Goal: Task Accomplishment & Management: Complete application form

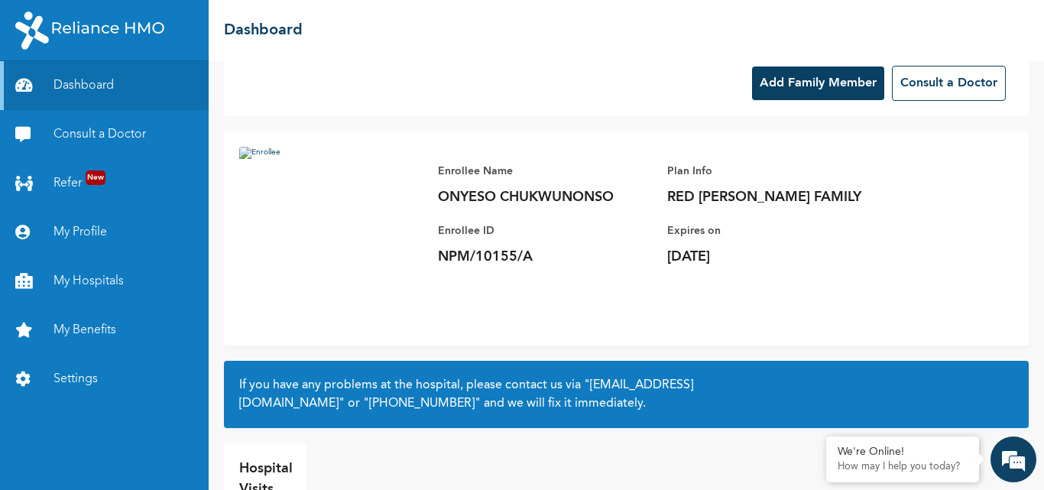
scroll to position [18, 0]
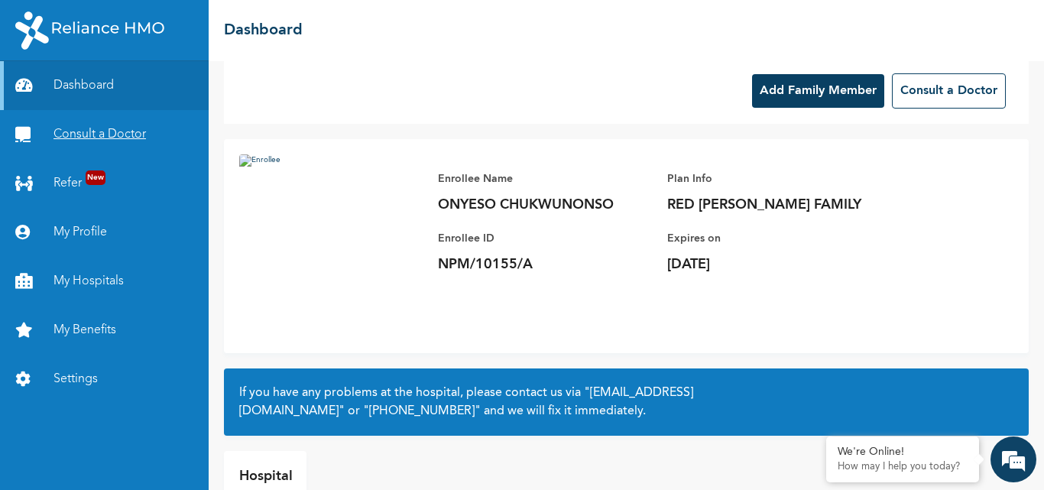
click at [101, 131] on link "Consult a Doctor" at bounding box center [104, 134] width 209 height 49
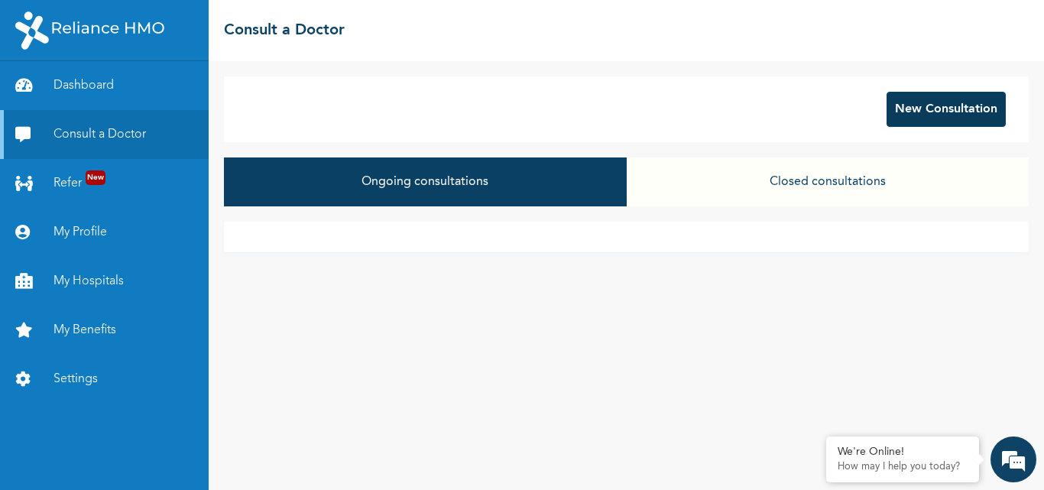
click at [942, 112] on button "New Consultation" at bounding box center [946, 109] width 119 height 35
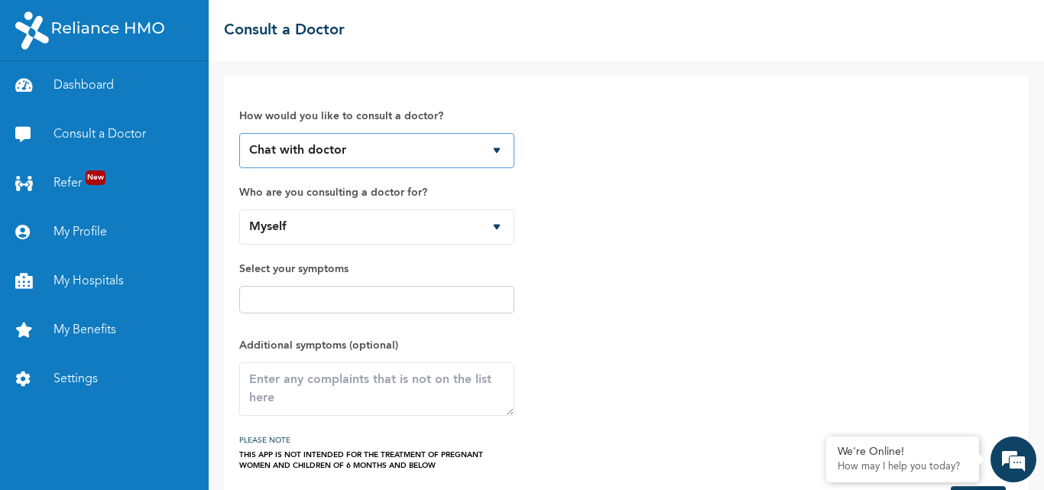
click at [497, 152] on select "Chat with doctor Phone Call" at bounding box center [376, 150] width 275 height 35
click at [239, 133] on select "Chat with doctor Phone Call" at bounding box center [376, 150] width 275 height 35
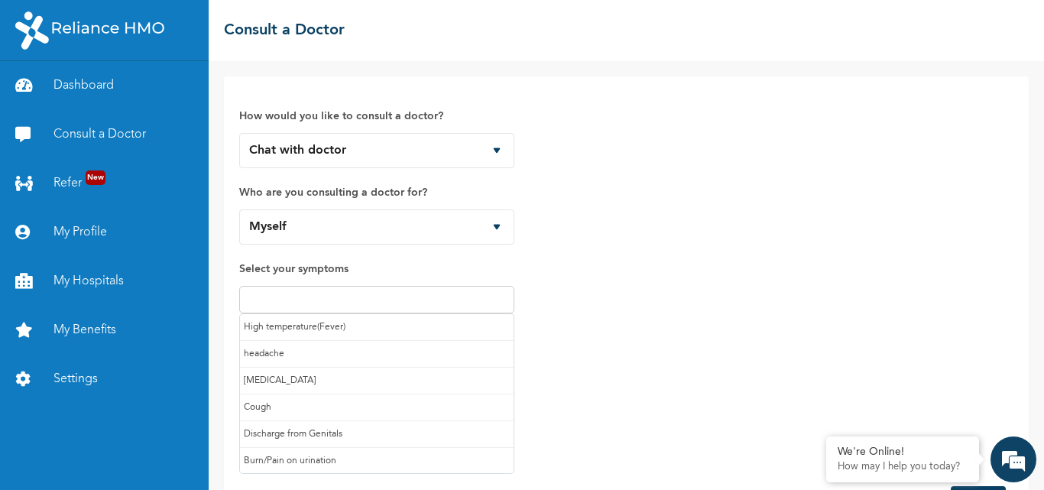
click at [316, 295] on input "text" at bounding box center [377, 300] width 266 height 18
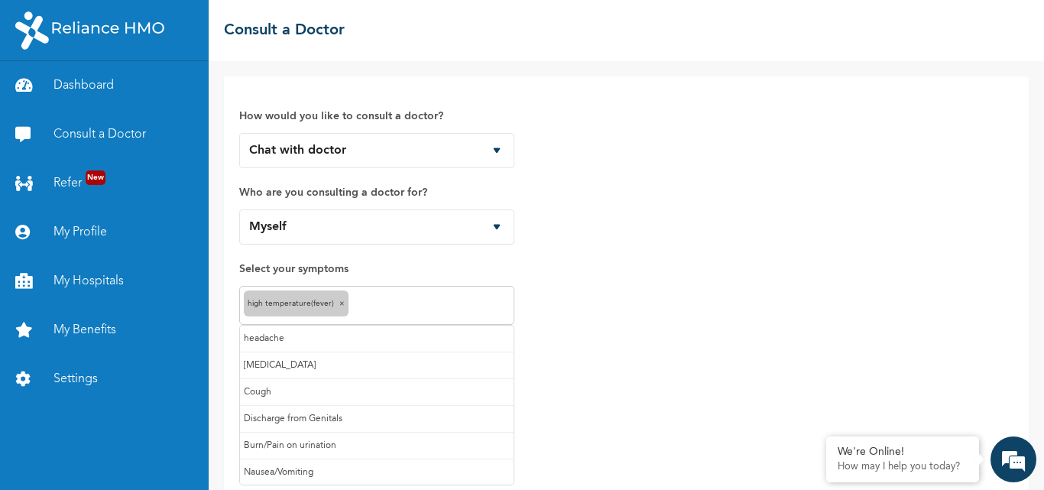
click at [384, 307] on input "text" at bounding box center [430, 306] width 157 height 18
click at [411, 304] on input "text" at bounding box center [453, 306] width 113 height 18
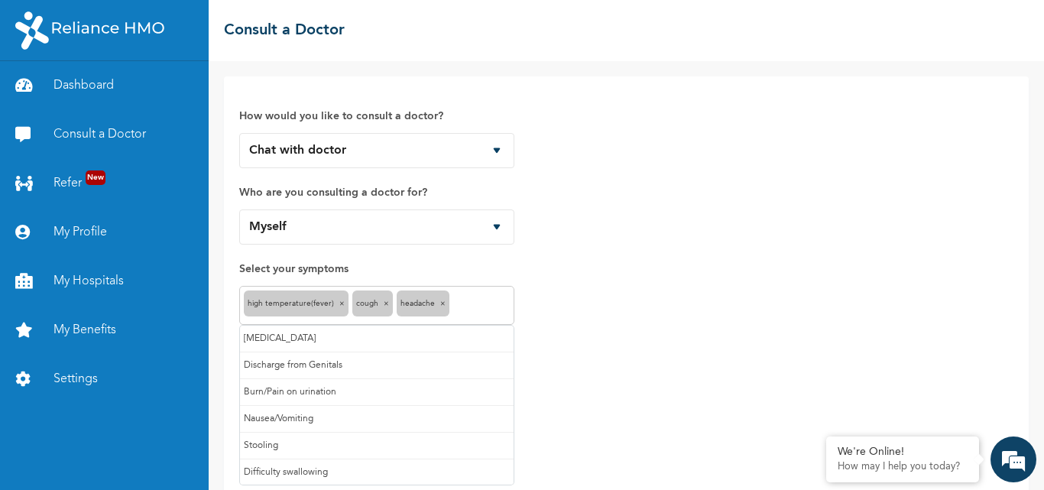
click at [478, 304] on input "text" at bounding box center [481, 306] width 57 height 18
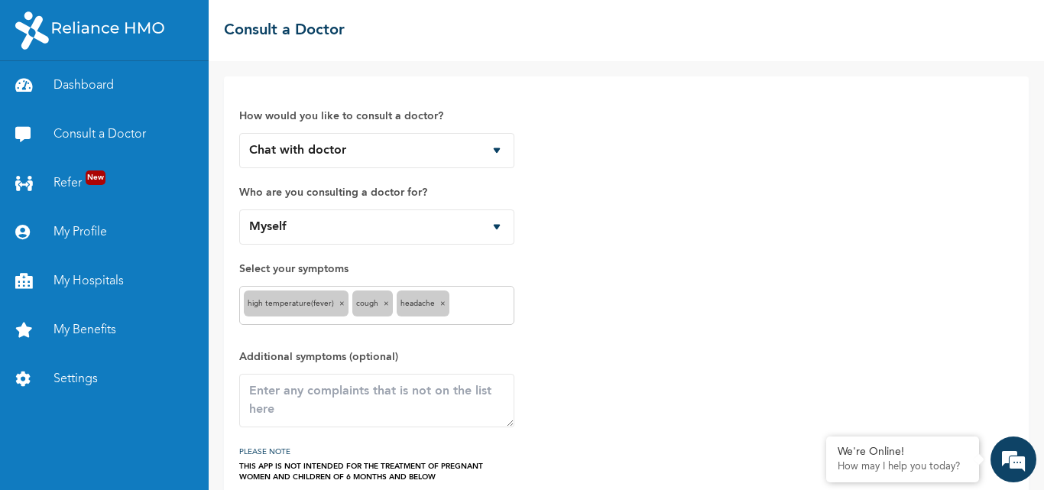
click at [592, 317] on div "How would you like to consult a doctor? Chat with doctor Phone Call Who are you…" at bounding box center [626, 287] width 774 height 391
click at [372, 352] on label "Additional symptoms (optional)" at bounding box center [376, 357] width 275 height 18
click at [327, 404] on textarea at bounding box center [376, 401] width 275 height 54
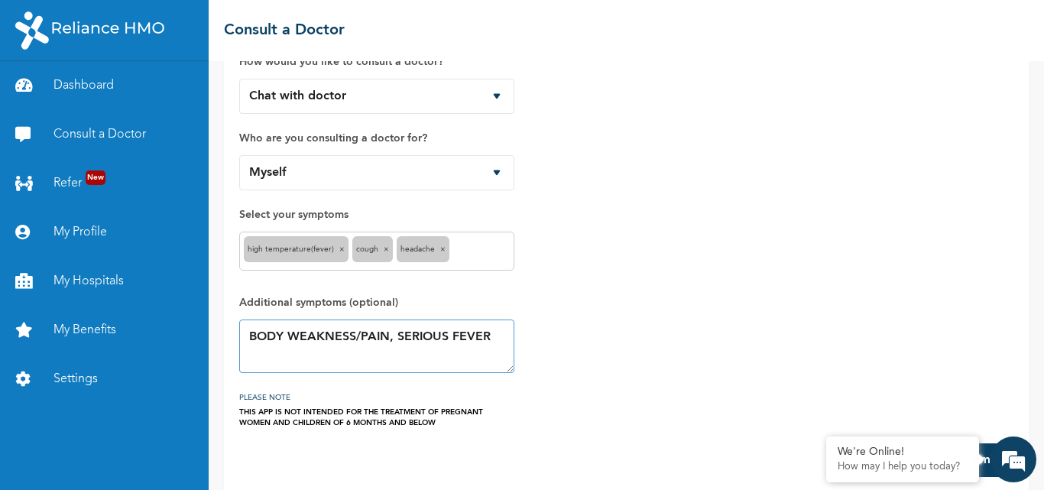
scroll to position [72, 0]
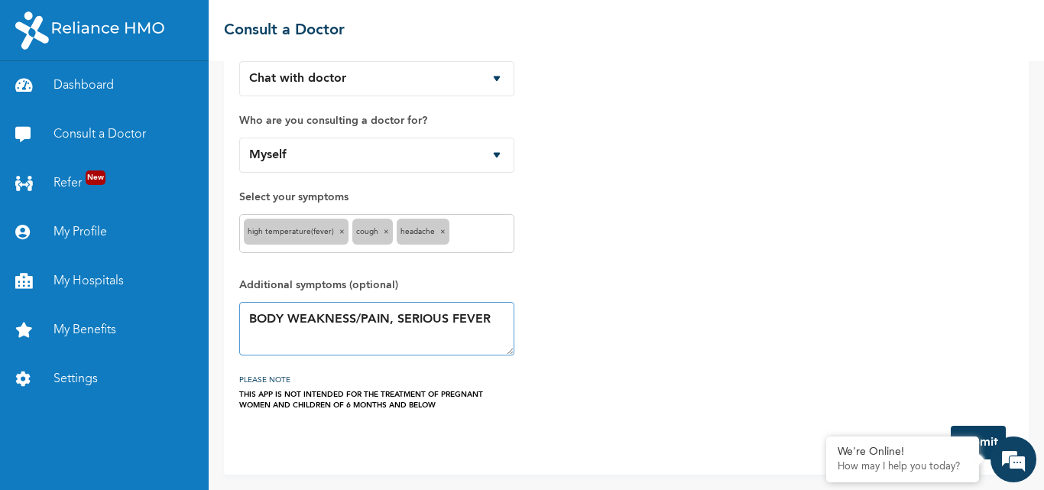
type textarea "BODY WEAKNESS/PAIN, SERIOUS FEVER"
click at [988, 443] on button "Submit" at bounding box center [978, 443] width 55 height 34
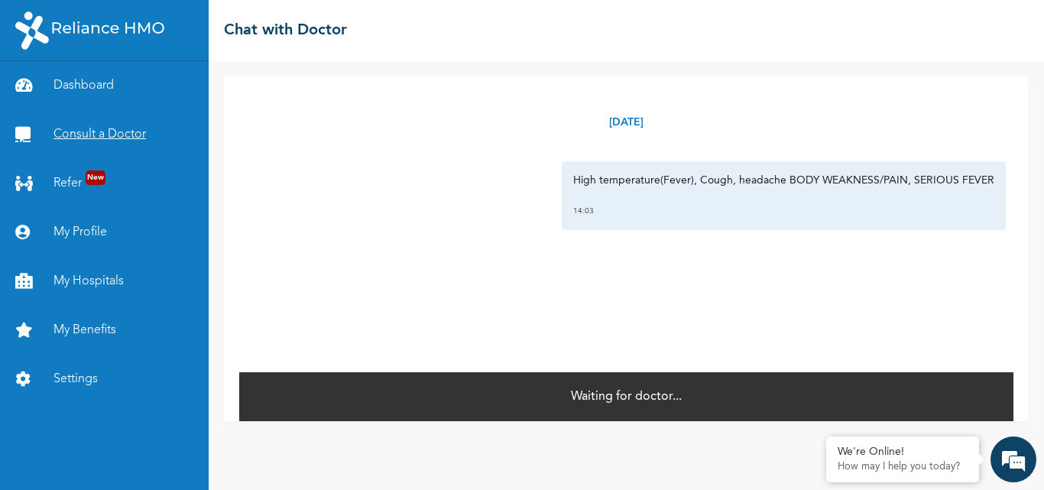
click at [84, 135] on link "Consult a Doctor" at bounding box center [104, 134] width 209 height 49
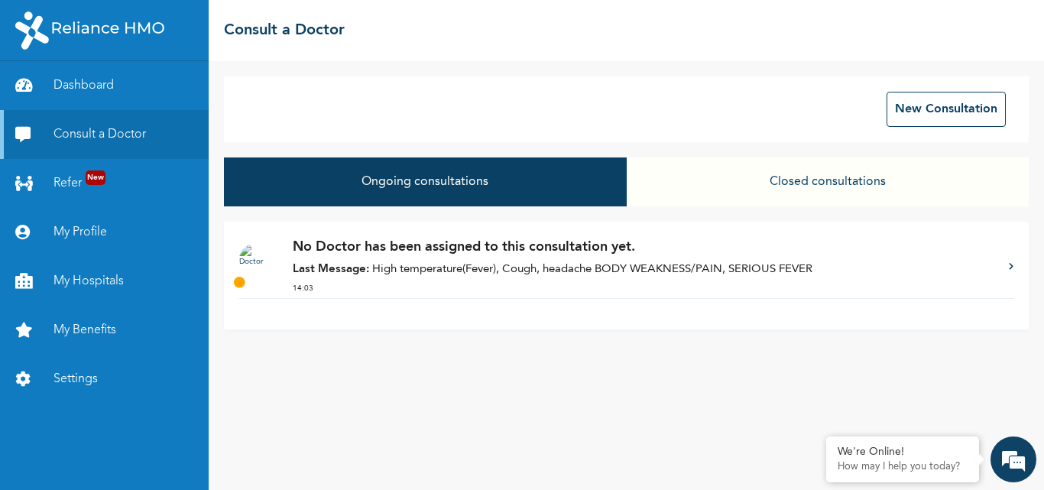
click at [820, 180] on button "Closed consultations" at bounding box center [828, 181] width 402 height 49
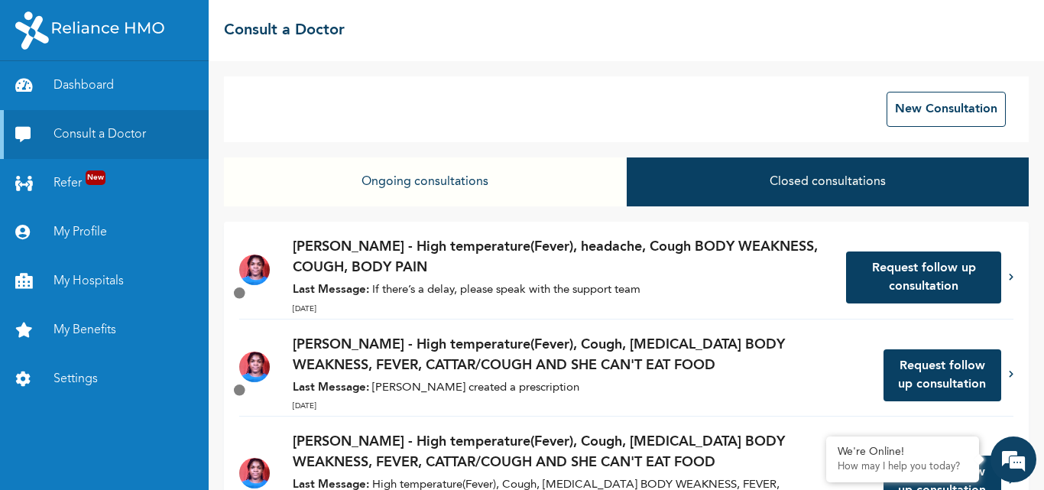
click at [795, 184] on button "Closed consultations" at bounding box center [828, 181] width 402 height 49
click at [417, 186] on button "Ongoing consultations" at bounding box center [425, 181] width 402 height 49
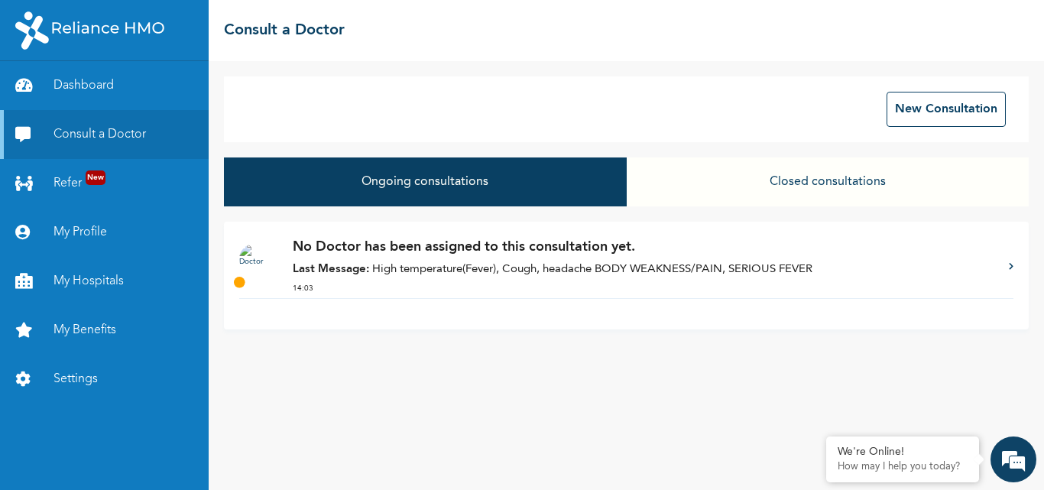
click at [783, 171] on button "Closed consultations" at bounding box center [828, 181] width 402 height 49
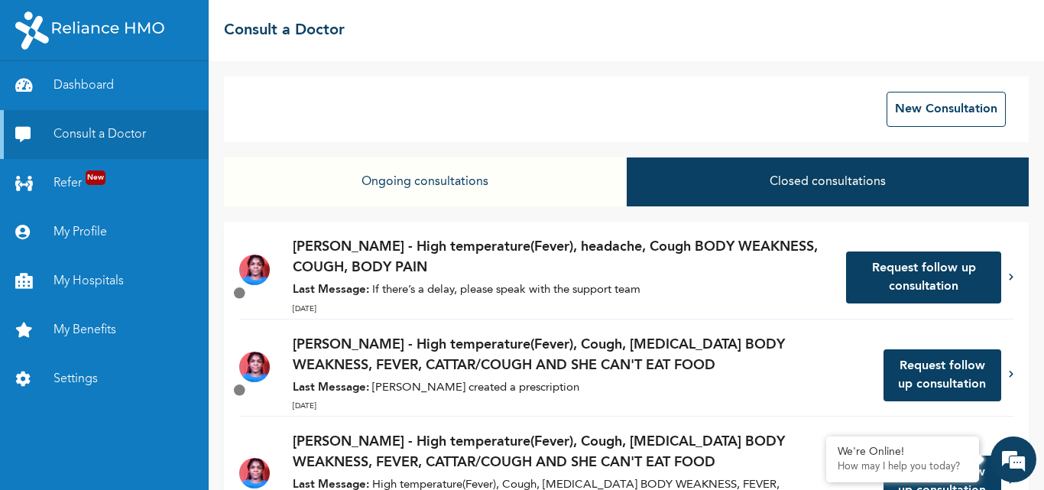
click at [906, 275] on button "Request follow up consultation" at bounding box center [923, 278] width 155 height 52
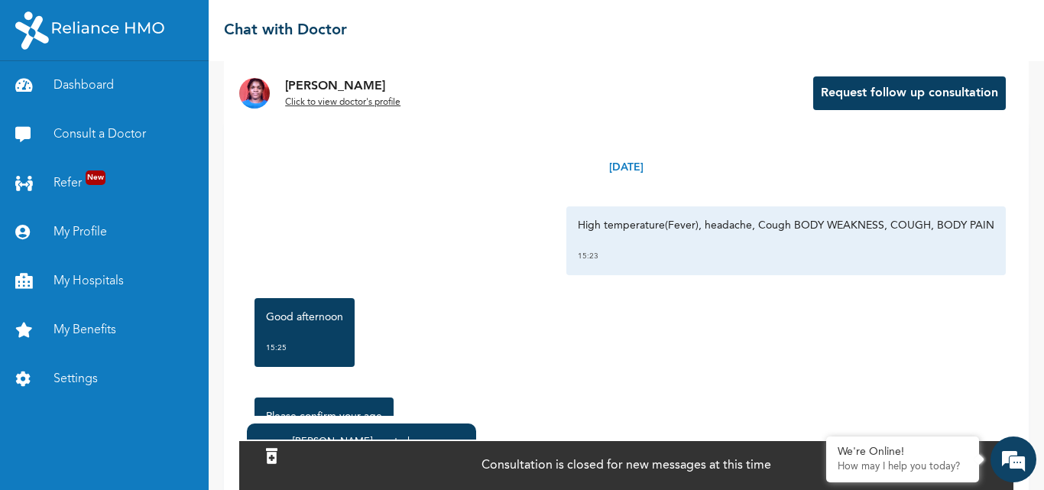
click at [316, 99] on u "Click to view doctor's profile" at bounding box center [342, 102] width 115 height 9
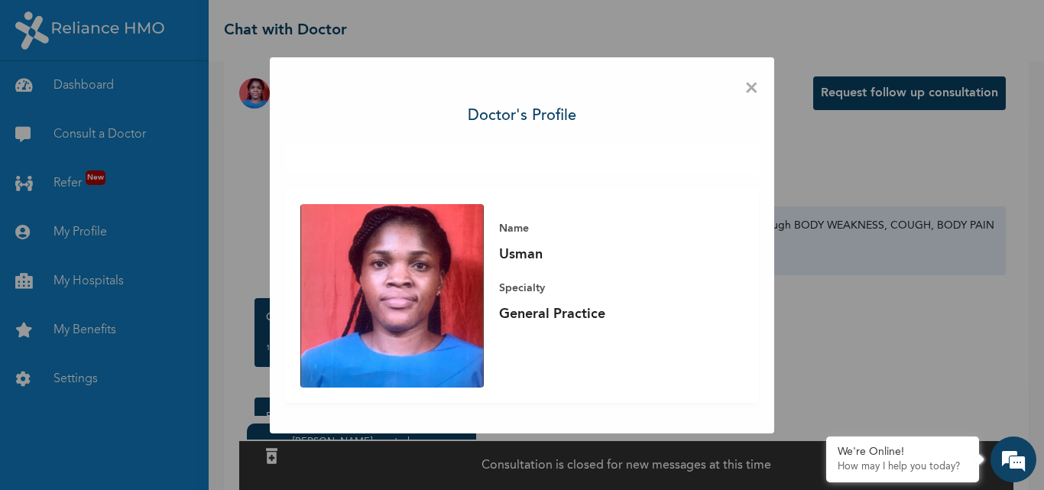
click at [754, 83] on span "×" at bounding box center [752, 89] width 15 height 32
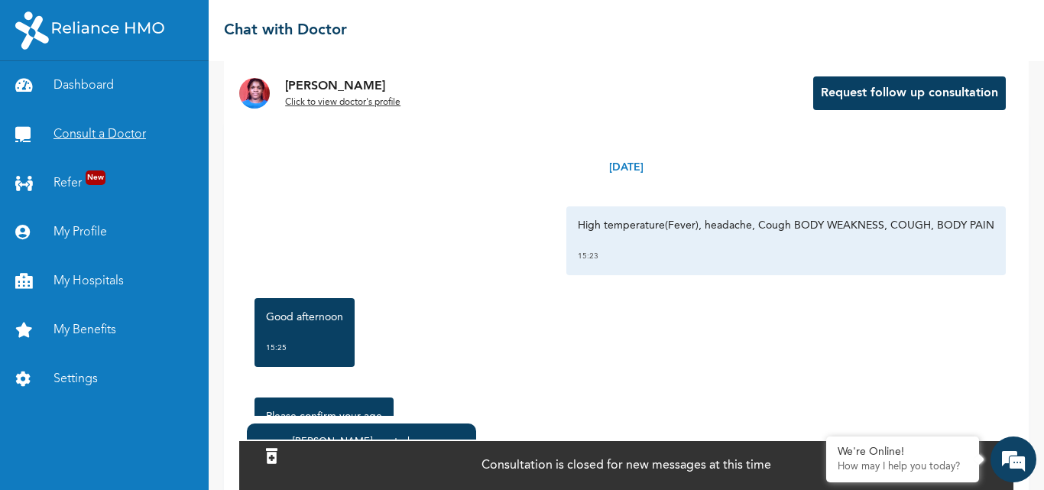
click at [87, 138] on link "Consult a Doctor" at bounding box center [104, 134] width 209 height 49
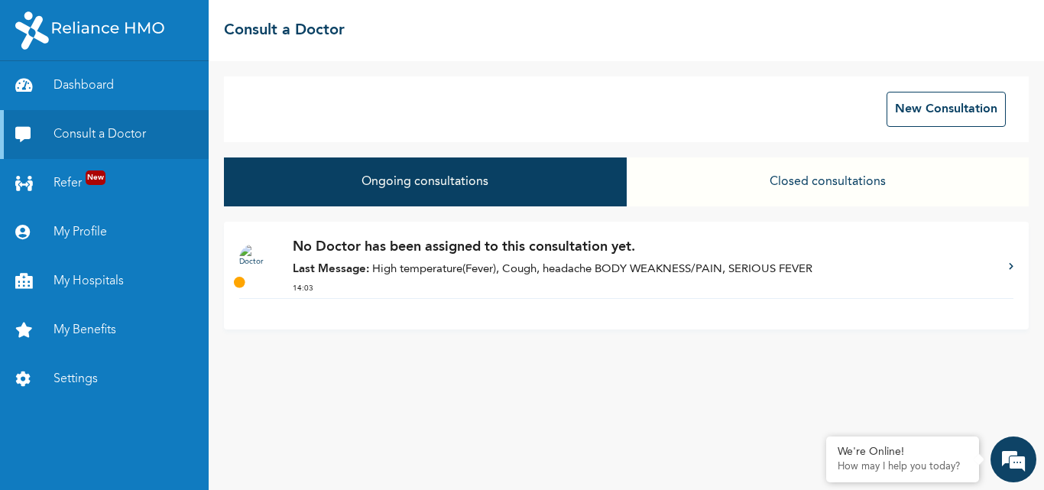
click at [464, 416] on div "New Consultation Ongoing consultations Closed consultations No Doctor has been …" at bounding box center [627, 275] width 836 height 429
drag, startPoint x: 843, startPoint y: 188, endPoint x: 788, endPoint y: 174, distance: 56.7
click at [843, 188] on button "Closed consultations" at bounding box center [828, 181] width 402 height 49
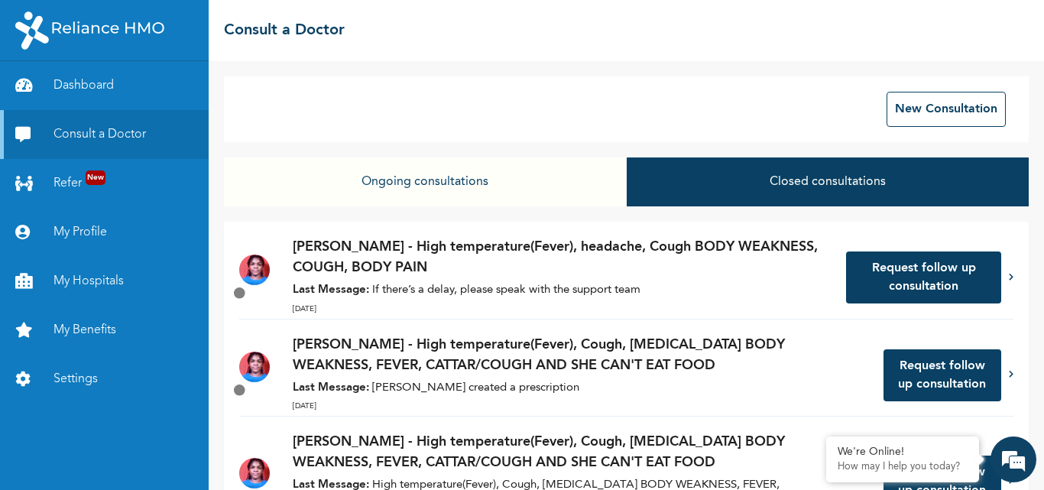
click at [788, 174] on button "Closed consultations" at bounding box center [828, 181] width 402 height 49
click at [422, 183] on button "Ongoing consultations" at bounding box center [425, 181] width 402 height 49
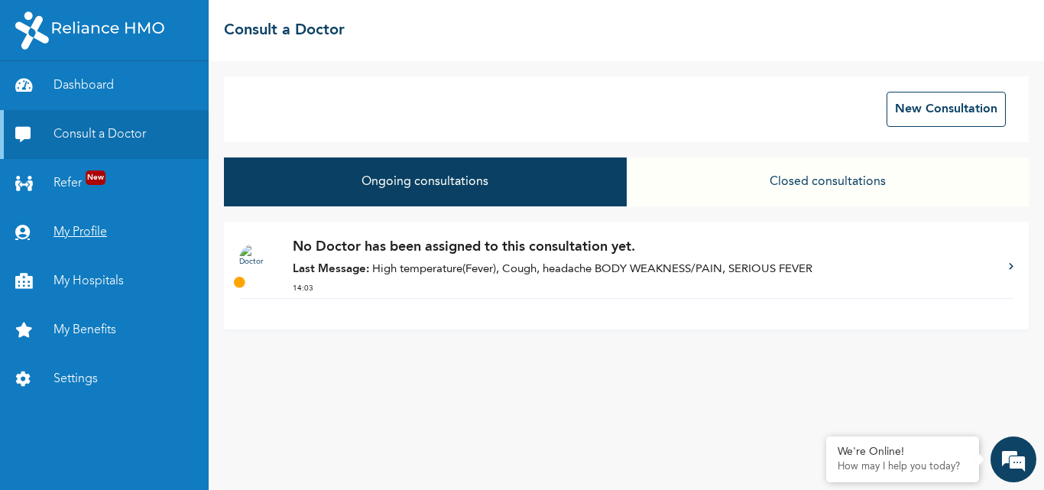
click at [86, 235] on link "My Profile" at bounding box center [104, 232] width 209 height 49
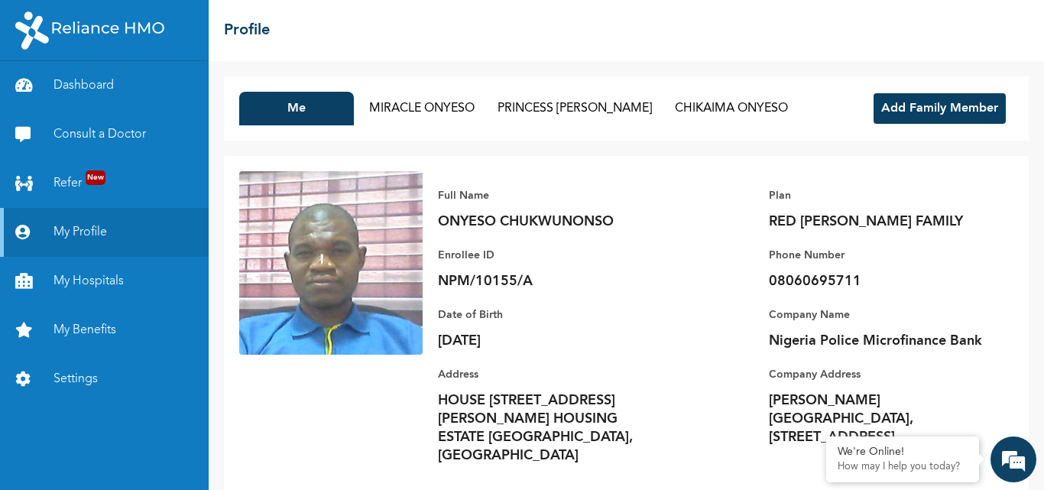
scroll to position [2, 0]
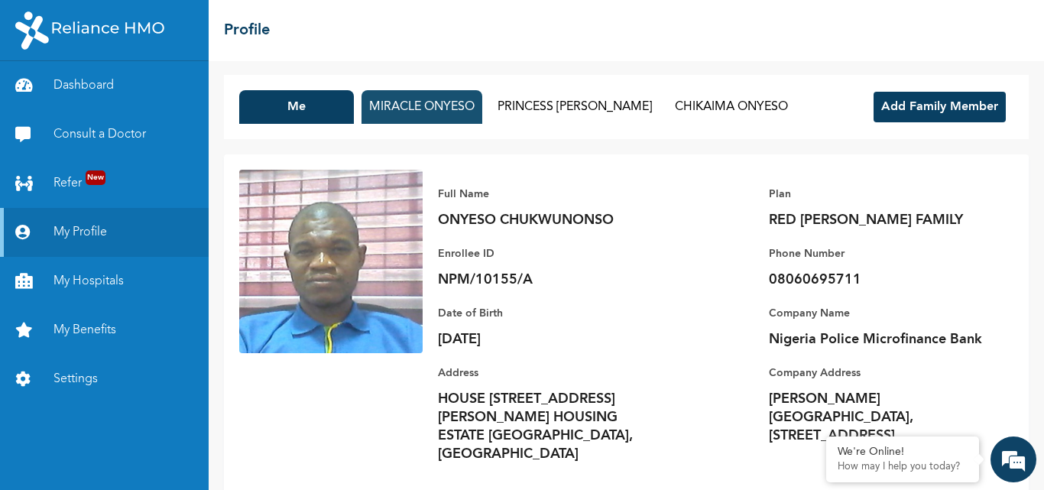
click at [404, 106] on button "MIRACLE ONYESO" at bounding box center [422, 107] width 121 height 34
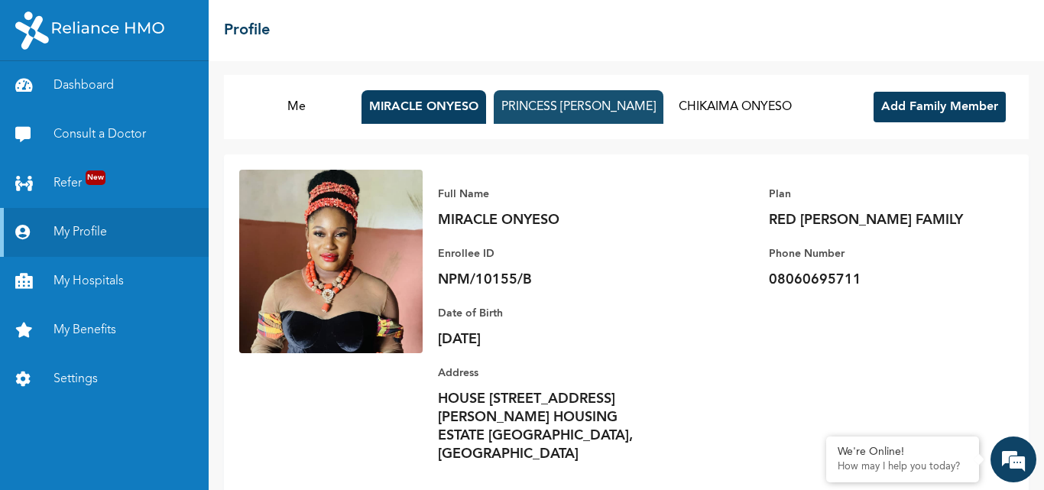
click at [566, 103] on button "PRINCESS [PERSON_NAME]" at bounding box center [579, 107] width 170 height 34
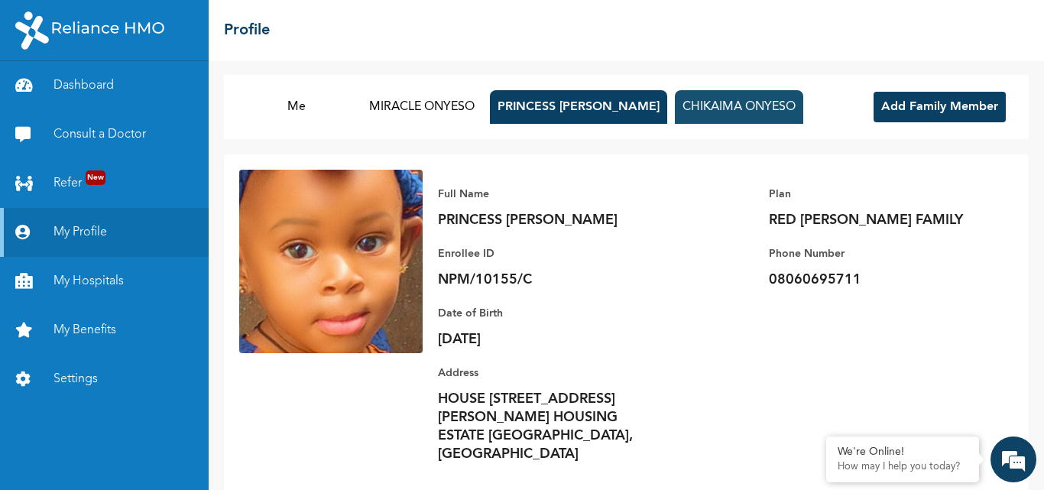
click at [690, 101] on button "CHIKAIMA ONYESO" at bounding box center [739, 107] width 128 height 34
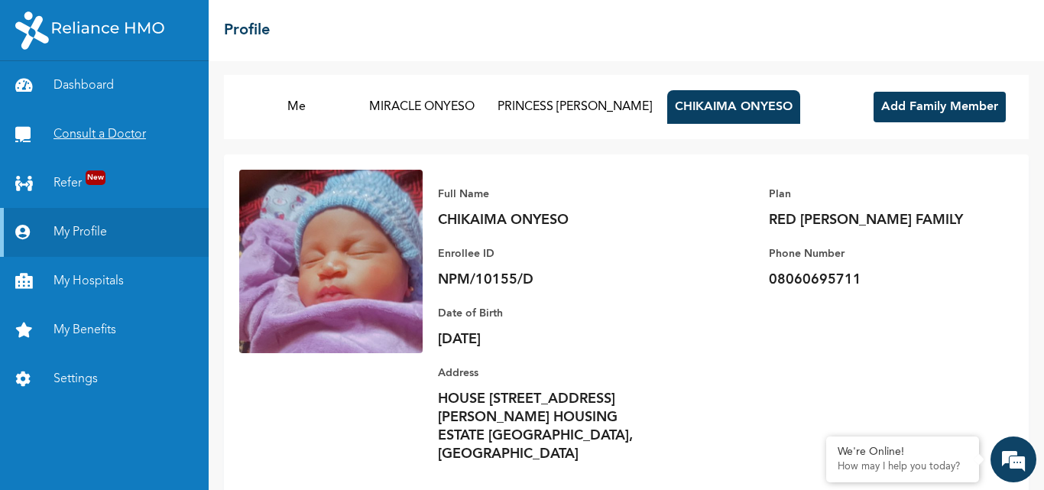
click at [128, 131] on link "Consult a Doctor" at bounding box center [104, 134] width 209 height 49
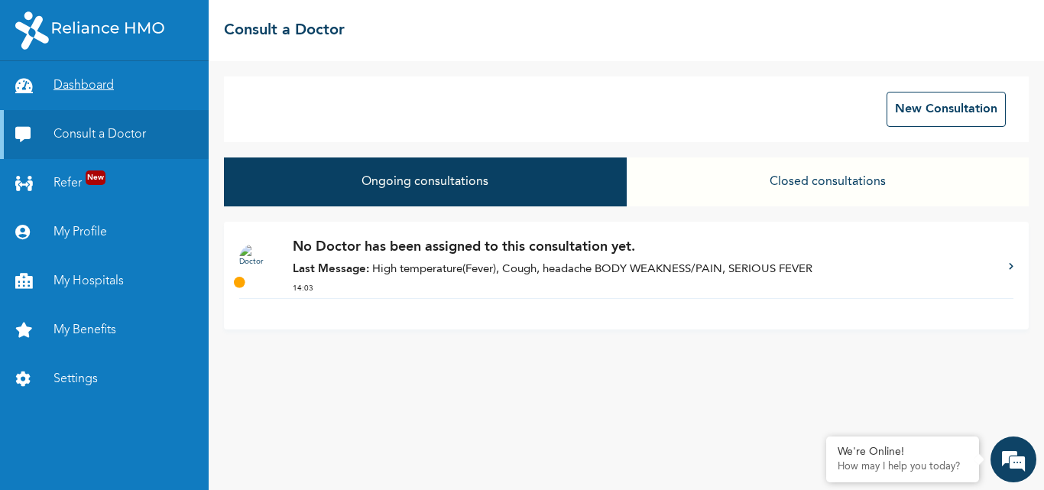
click at [84, 86] on link "Dashboard" at bounding box center [104, 85] width 209 height 49
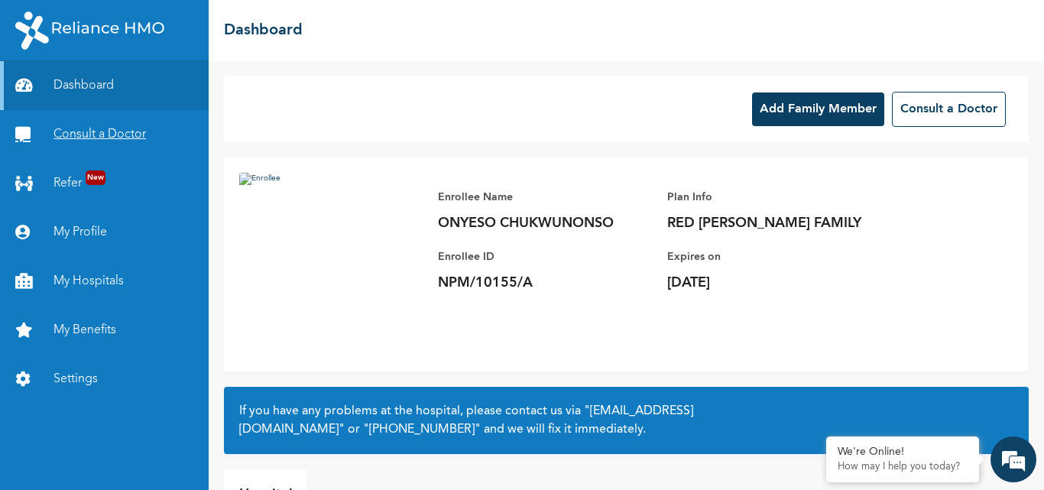
click at [71, 133] on link "Consult a Doctor" at bounding box center [104, 134] width 209 height 49
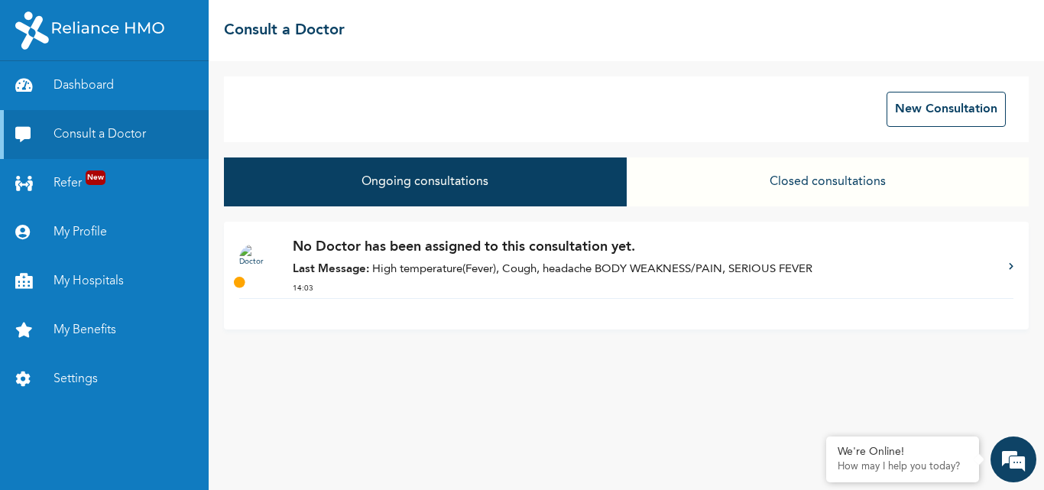
click at [686, 264] on p "Last Message: High temperature(Fever), Cough, headache BODY WEAKNESS/PAIN, SERI…" at bounding box center [643, 270] width 701 height 18
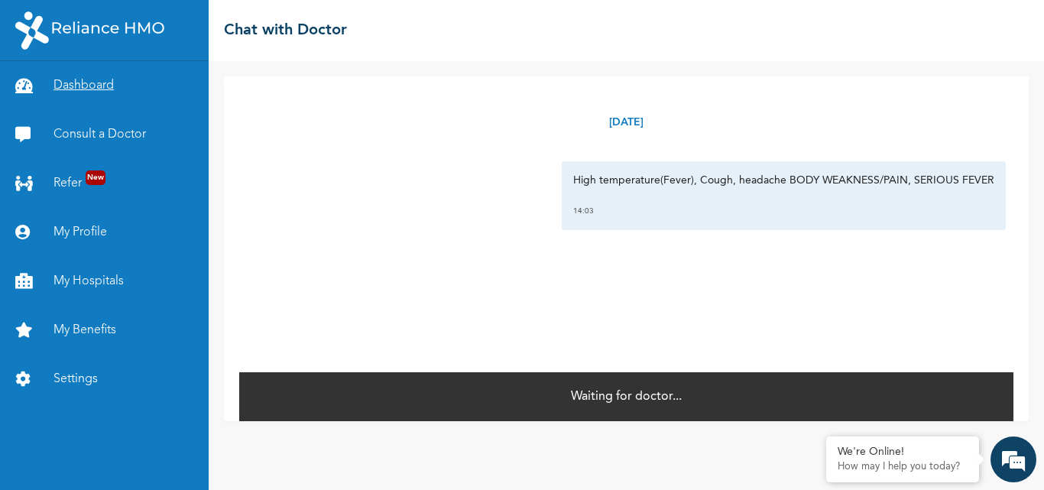
click at [78, 86] on link "Dashboard" at bounding box center [104, 85] width 209 height 49
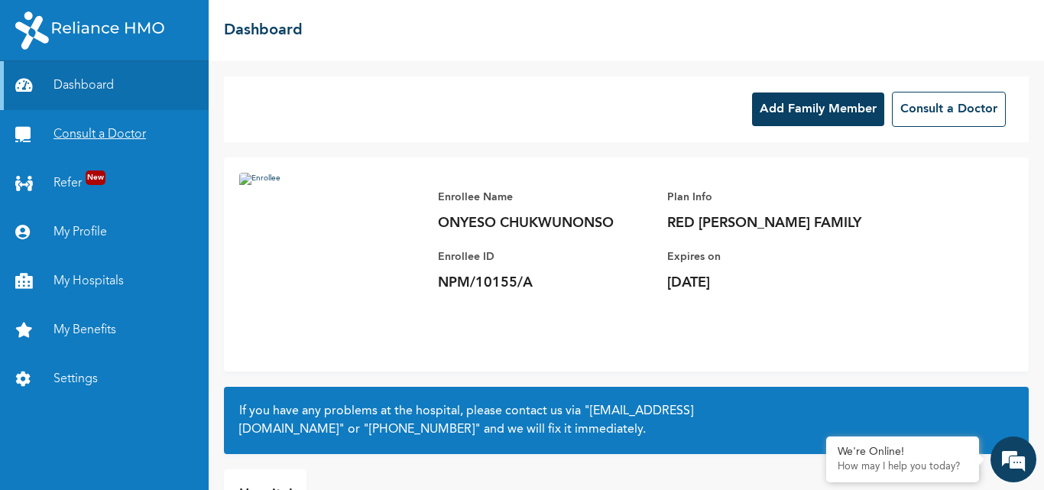
click at [80, 135] on link "Consult a Doctor" at bounding box center [104, 134] width 209 height 49
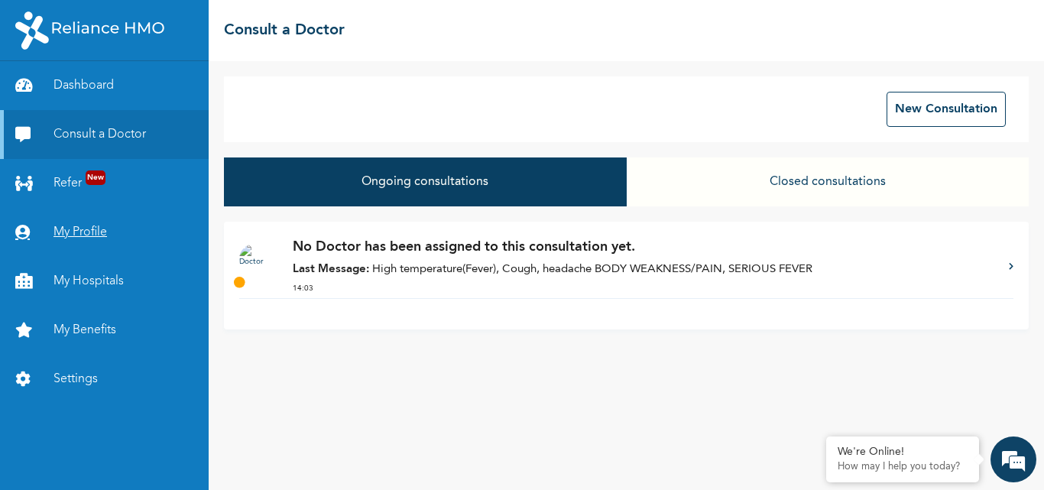
click at [94, 231] on link "My Profile" at bounding box center [104, 232] width 209 height 49
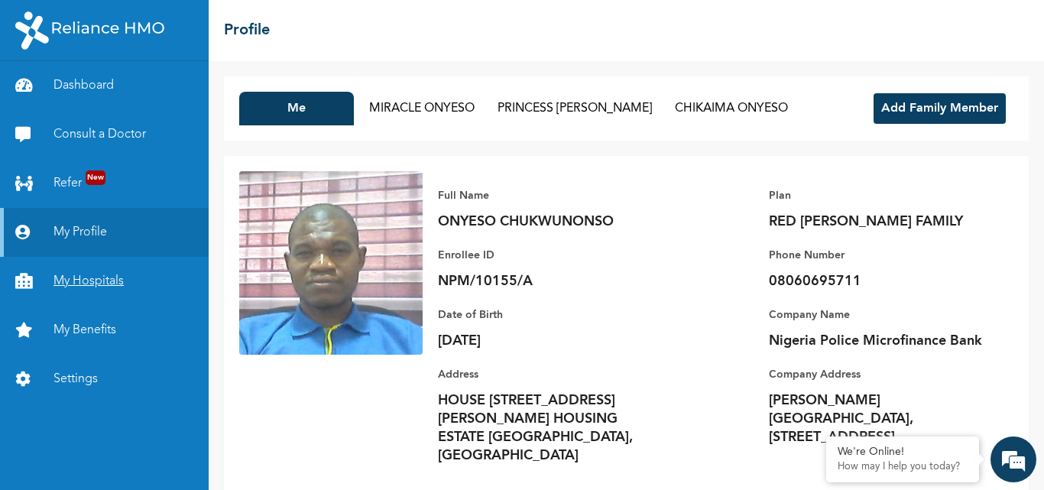
click at [76, 280] on link "My Hospitals" at bounding box center [104, 281] width 209 height 49
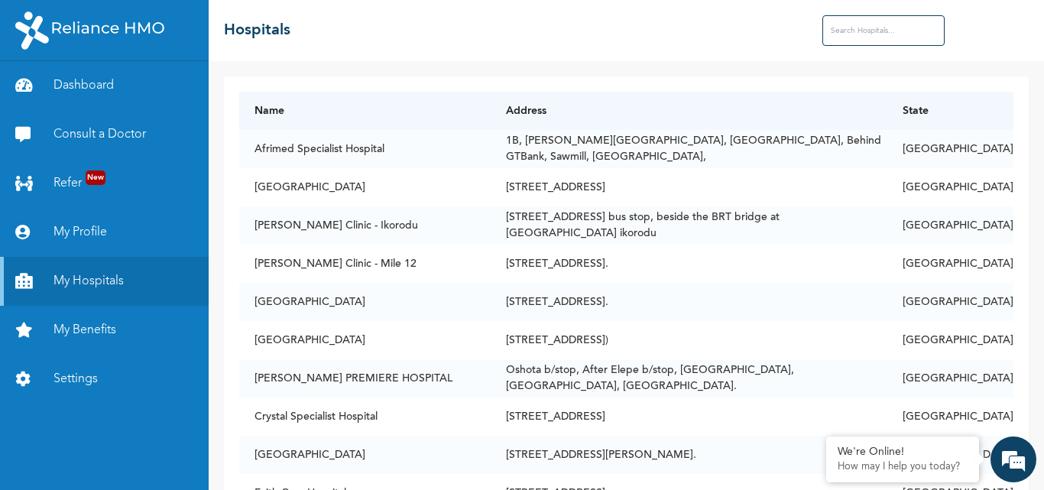
click at [868, 35] on input "text" at bounding box center [884, 30] width 122 height 31
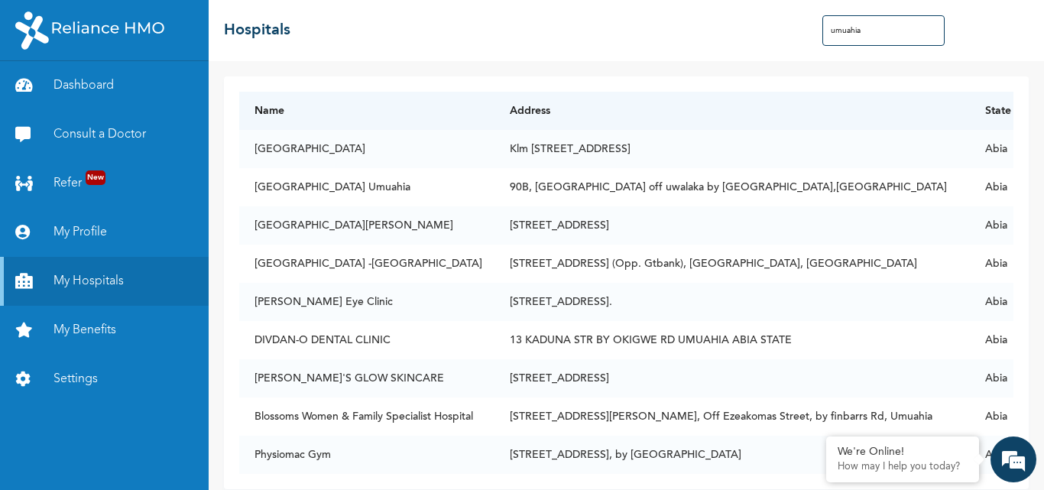
scroll to position [26, 0]
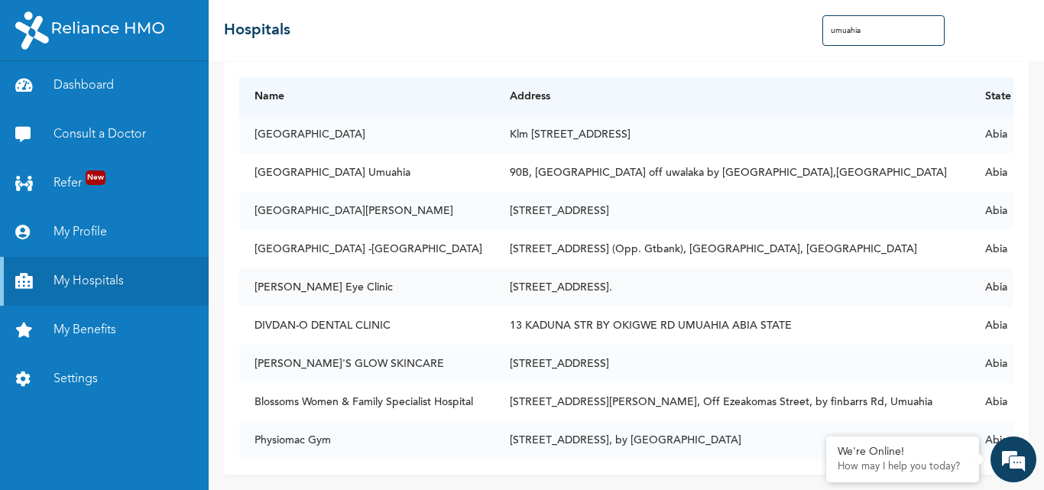
type input "umuahia"
click at [316, 275] on td "[PERSON_NAME] Eye Clinic" at bounding box center [366, 287] width 255 height 38
click at [400, 239] on td "[GEOGRAPHIC_DATA] -[GEOGRAPHIC_DATA]" at bounding box center [366, 249] width 255 height 38
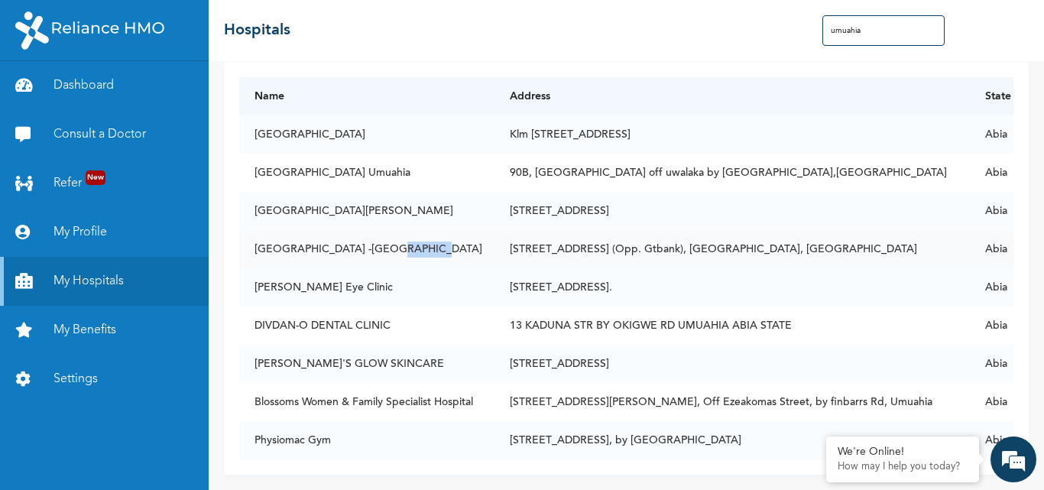
click at [400, 239] on td "[GEOGRAPHIC_DATA] -[GEOGRAPHIC_DATA]" at bounding box center [366, 249] width 255 height 38
click at [317, 193] on td "[GEOGRAPHIC_DATA][PERSON_NAME]" at bounding box center [366, 211] width 255 height 38
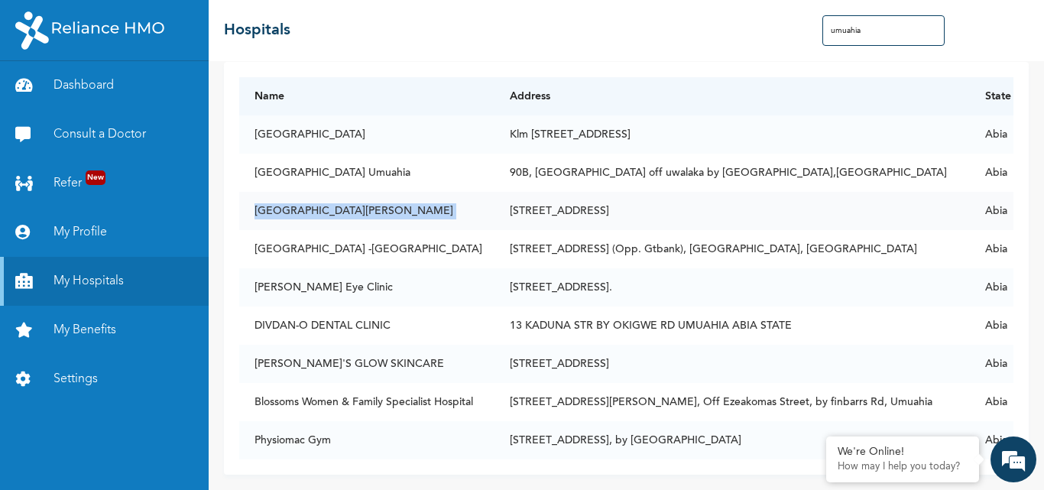
click at [317, 193] on td "[GEOGRAPHIC_DATA][PERSON_NAME]" at bounding box center [366, 211] width 255 height 38
click at [353, 164] on td "[GEOGRAPHIC_DATA] Umuahia" at bounding box center [366, 173] width 255 height 38
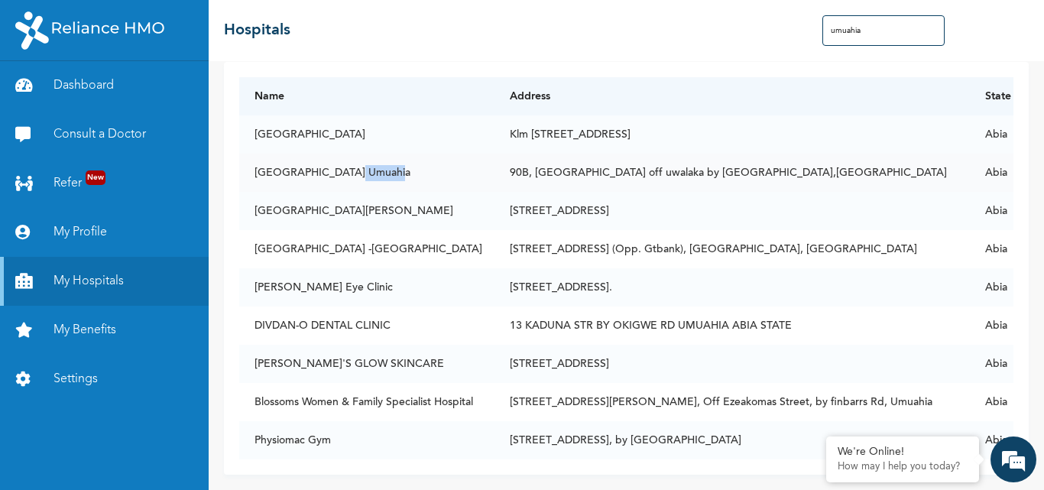
click at [353, 164] on td "[GEOGRAPHIC_DATA] Umuahia" at bounding box center [366, 173] width 255 height 38
click at [342, 122] on td "[GEOGRAPHIC_DATA]" at bounding box center [366, 134] width 255 height 38
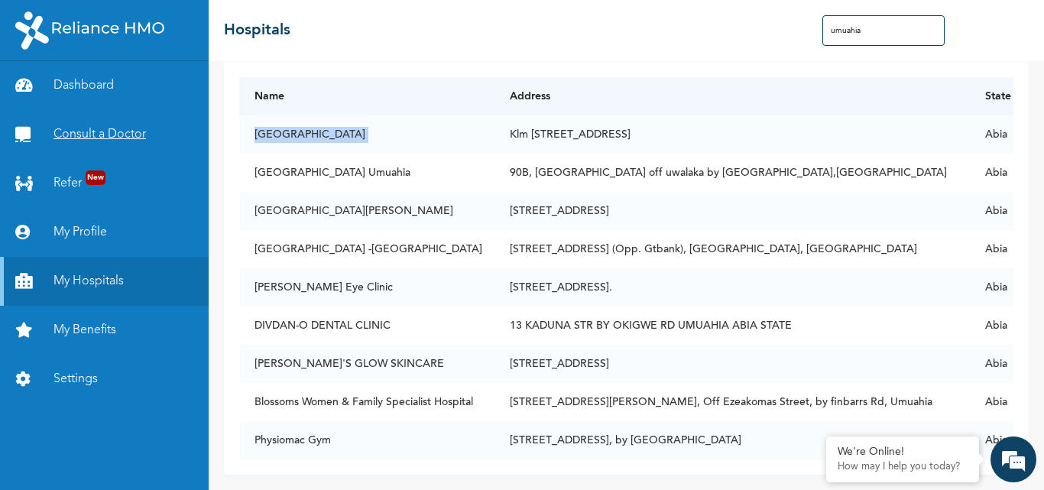
click at [72, 135] on link "Consult a Doctor" at bounding box center [104, 134] width 209 height 49
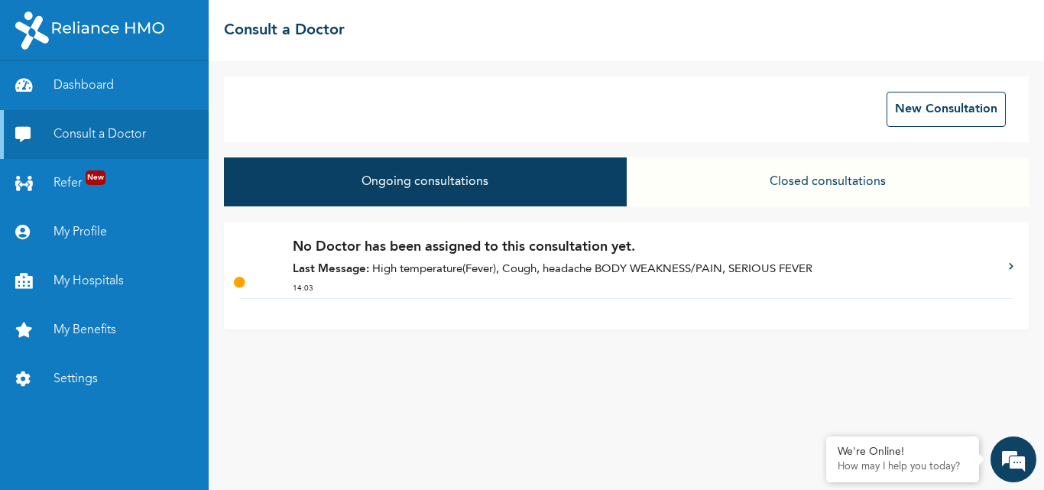
click at [244, 252] on img at bounding box center [254, 259] width 31 height 31
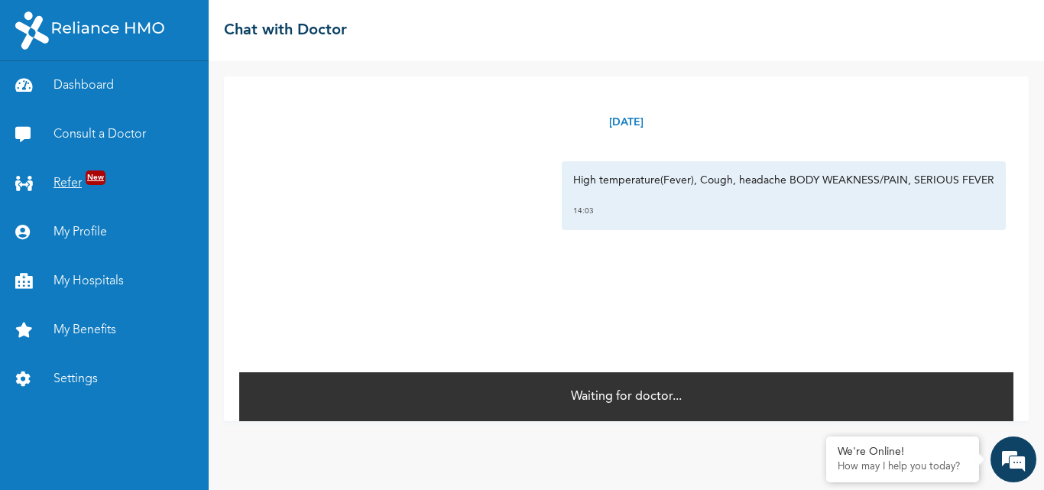
click at [86, 184] on link "Refer New" at bounding box center [104, 183] width 209 height 49
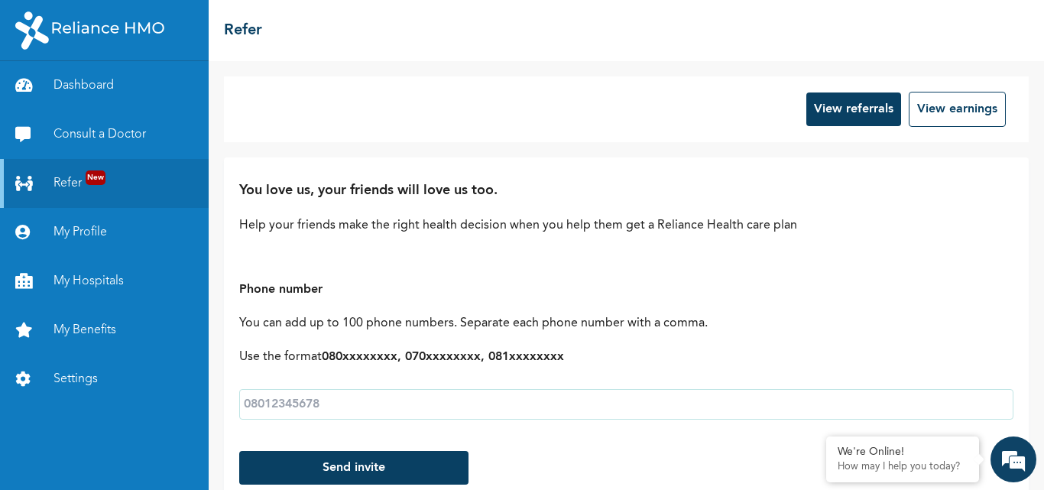
click at [820, 111] on button "View referrals" at bounding box center [854, 110] width 95 height 34
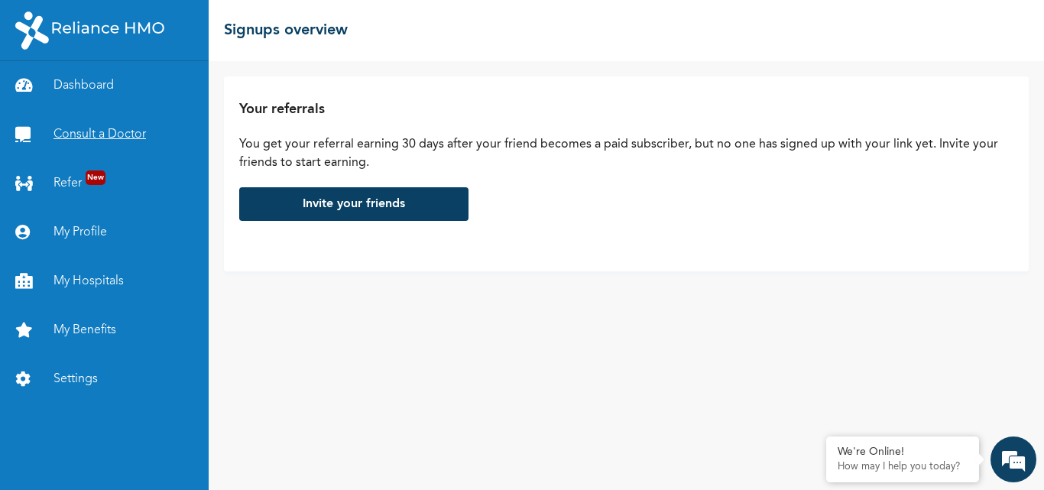
click at [87, 134] on link "Consult a Doctor" at bounding box center [104, 134] width 209 height 49
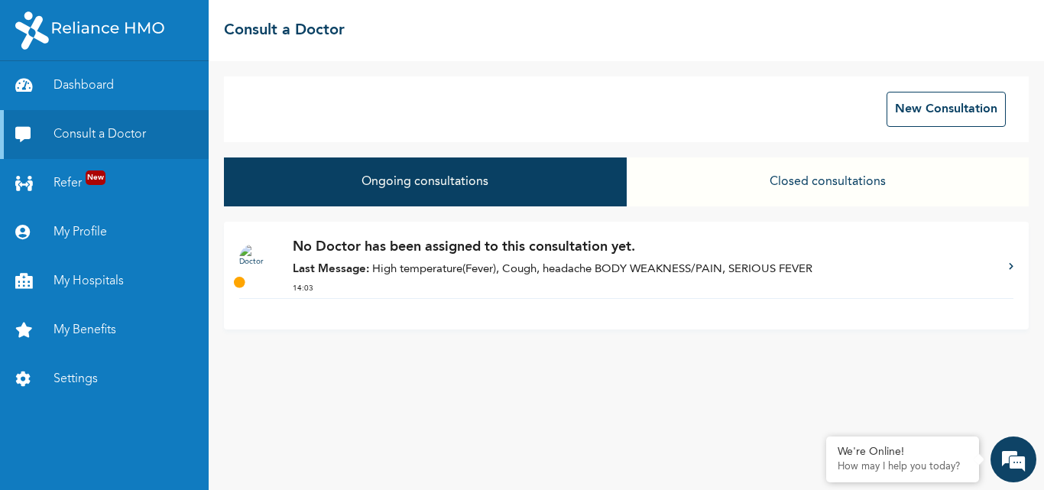
click at [304, 287] on p "14:03" at bounding box center [643, 288] width 701 height 11
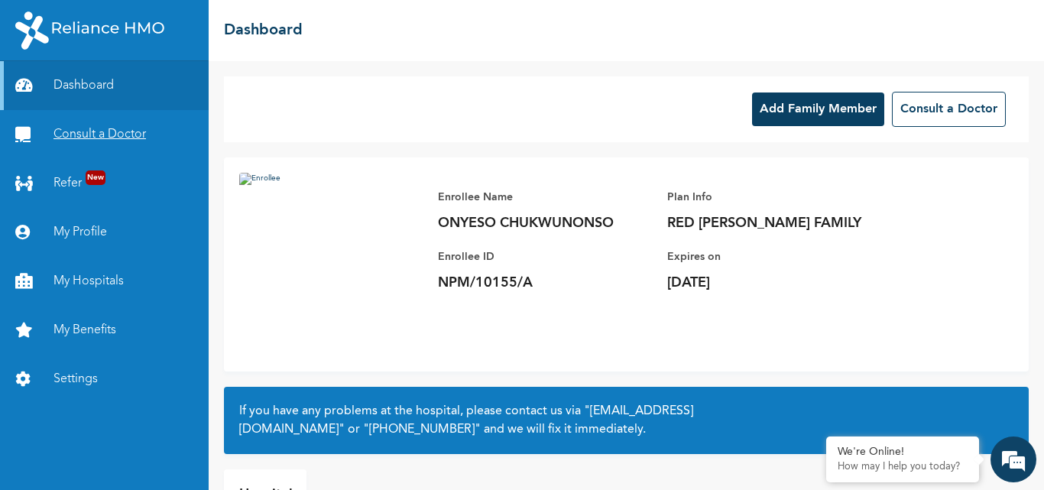
click at [82, 131] on link "Consult a Doctor" at bounding box center [104, 134] width 209 height 49
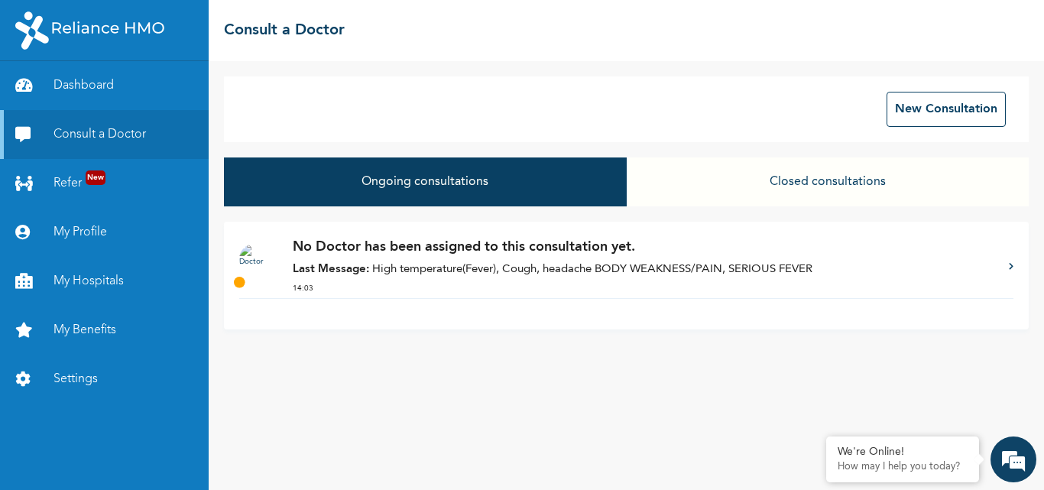
click at [252, 261] on img at bounding box center [254, 259] width 31 height 31
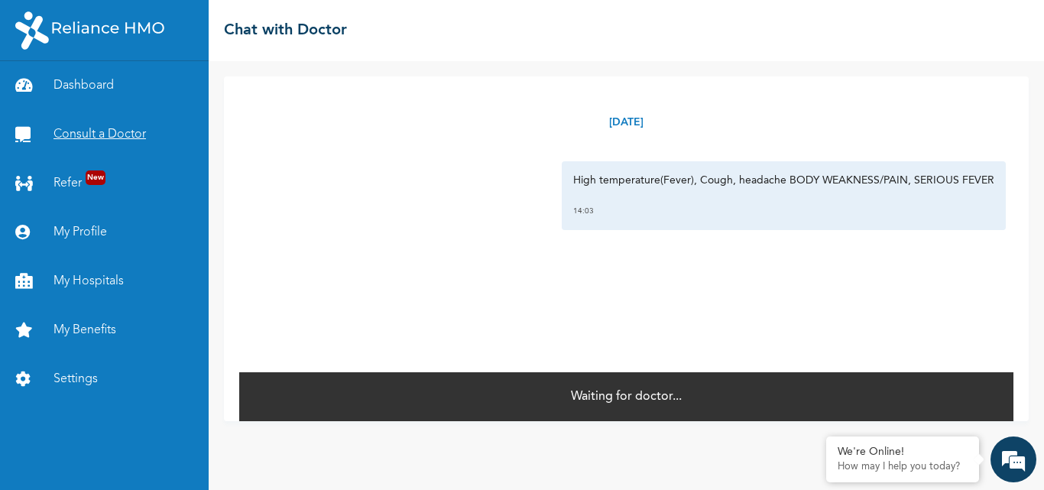
click at [95, 131] on link "Consult a Doctor" at bounding box center [104, 134] width 209 height 49
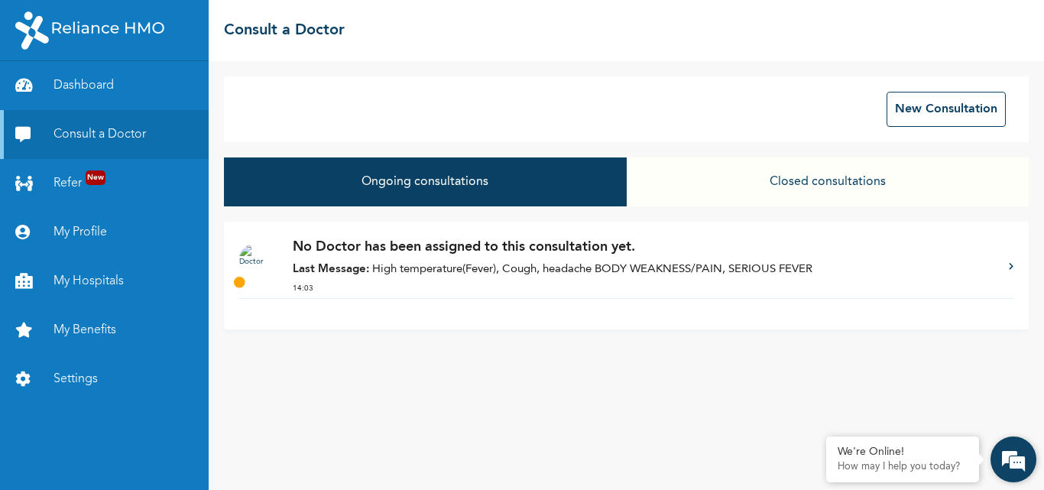
click at [1014, 466] on em at bounding box center [1013, 459] width 41 height 41
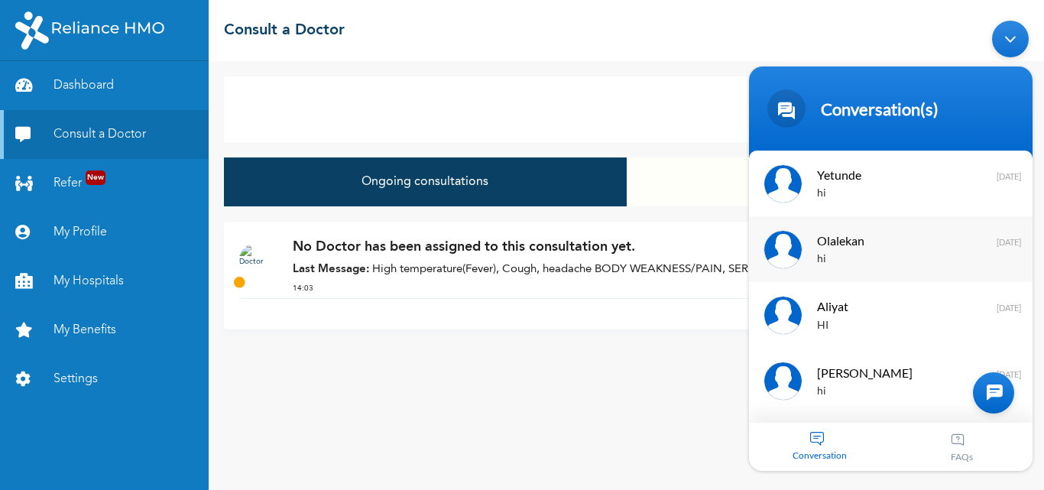
click at [1008, 224] on div "Olalekan hi 5 months ago" at bounding box center [891, 249] width 284 height 66
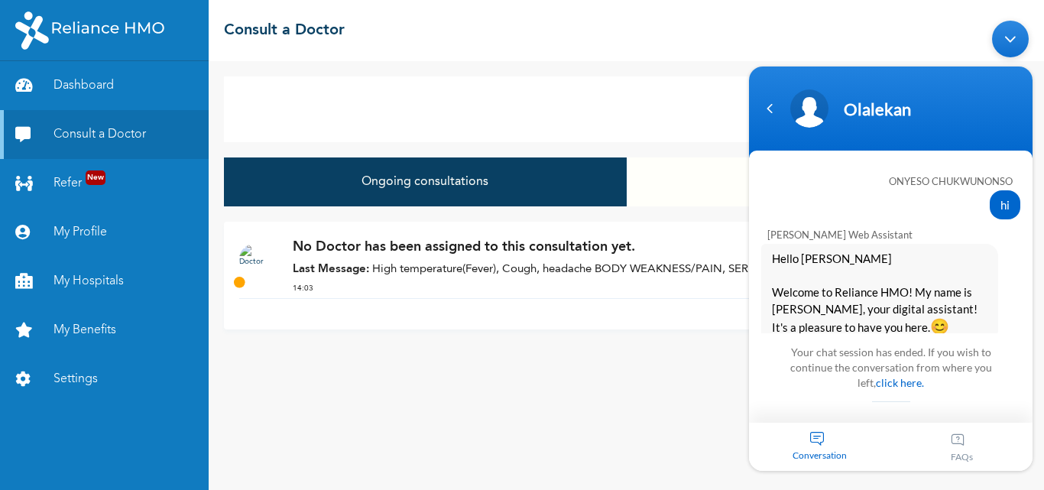
click at [1014, 463] on div "FAQs" at bounding box center [962, 447] width 142 height 48
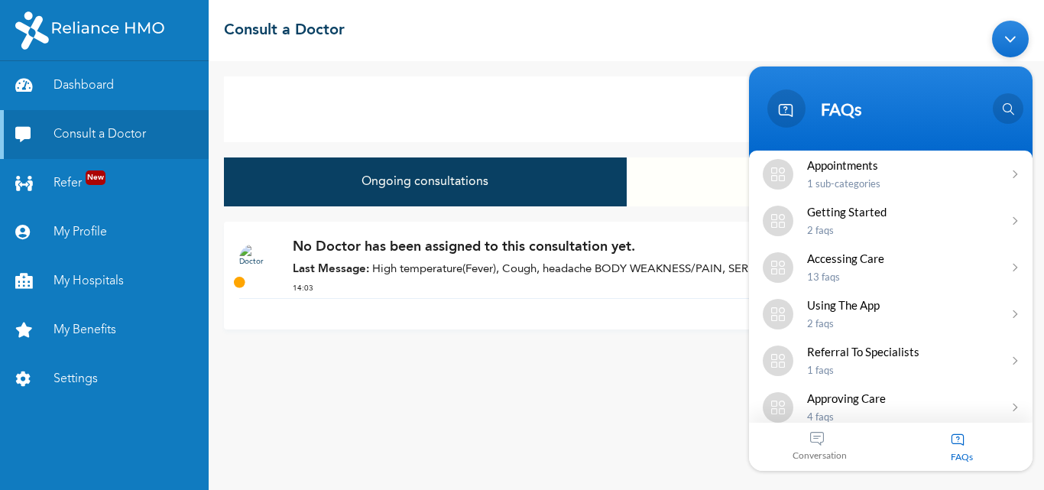
click at [605, 359] on div "New Consultation Ongoing consultations Closed consultations No Doctor has been …" at bounding box center [627, 275] width 836 height 429
click at [486, 404] on div "New Consultation Ongoing consultations Closed consultations No Doctor has been …" at bounding box center [627, 275] width 836 height 429
click at [89, 232] on link "My Profile" at bounding box center [104, 232] width 209 height 49
click at [1011, 39] on div "Minimize live chat window" at bounding box center [1010, 39] width 37 height 37
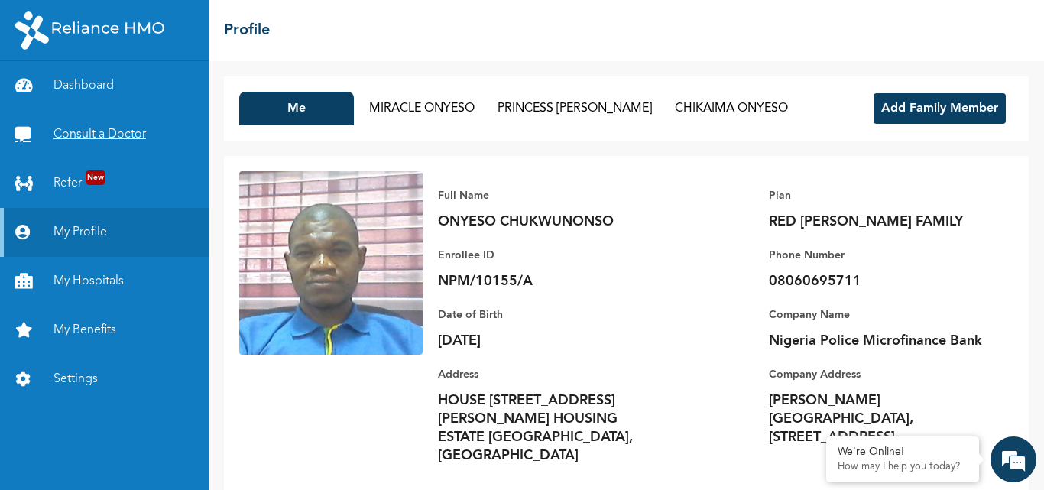
click at [109, 139] on link "Consult a Doctor" at bounding box center [104, 134] width 209 height 49
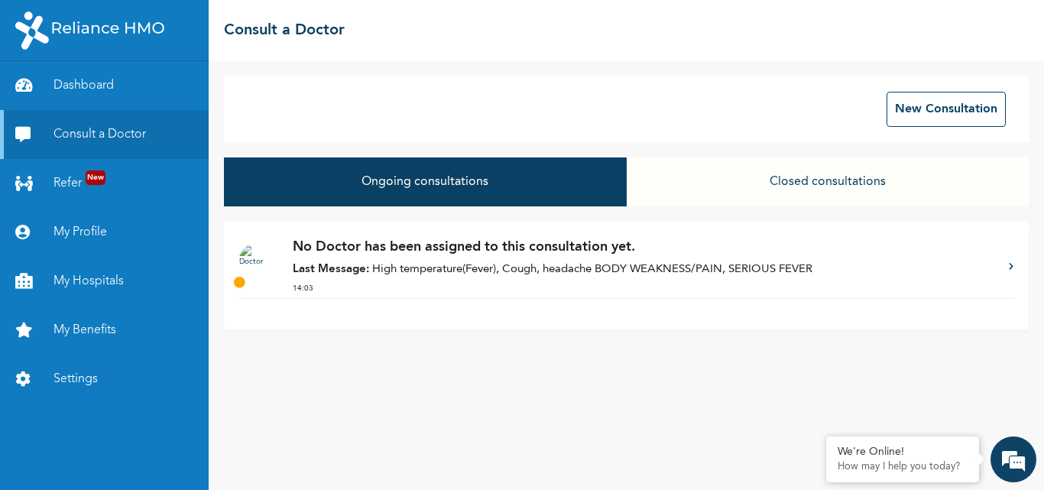
click at [811, 178] on button "Closed consultations" at bounding box center [828, 181] width 402 height 49
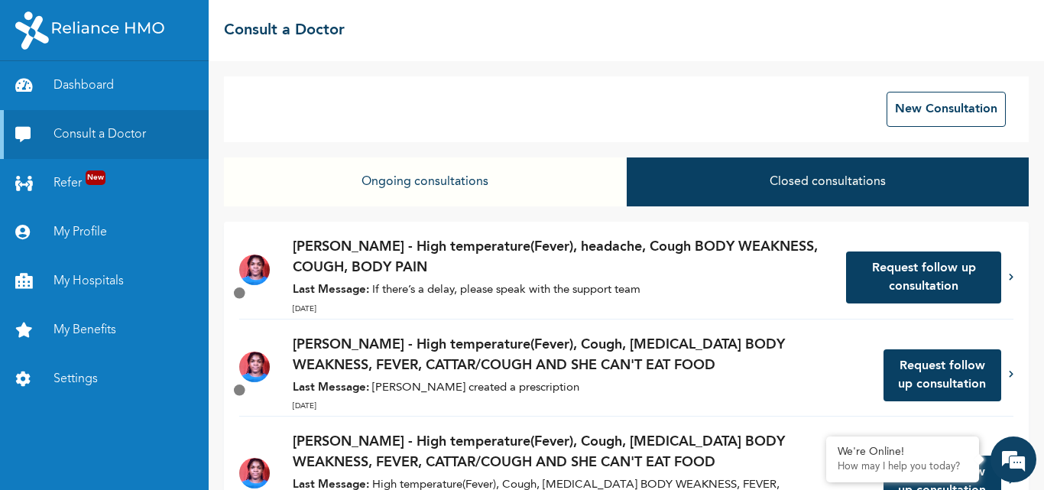
click at [394, 183] on button "Ongoing consultations" at bounding box center [425, 181] width 402 height 49
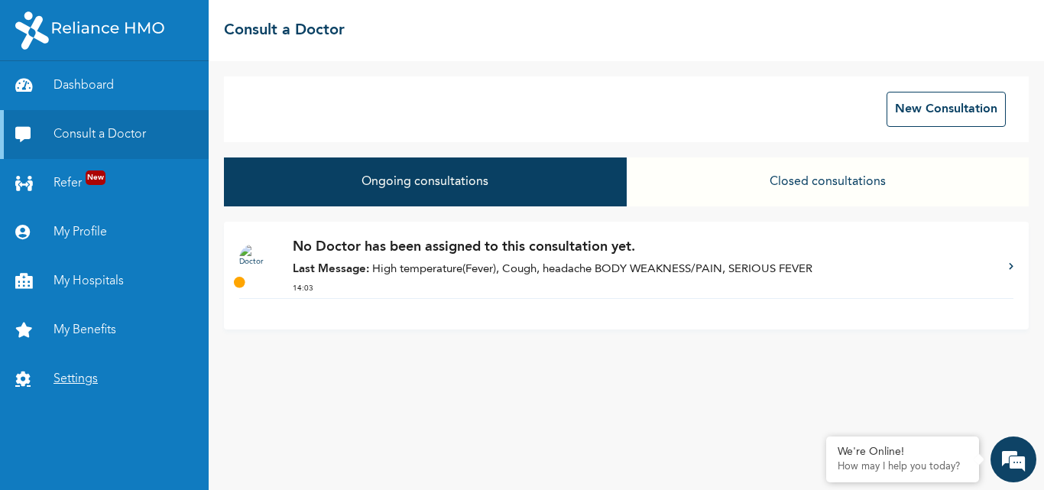
click at [68, 378] on link "Settings" at bounding box center [104, 379] width 209 height 49
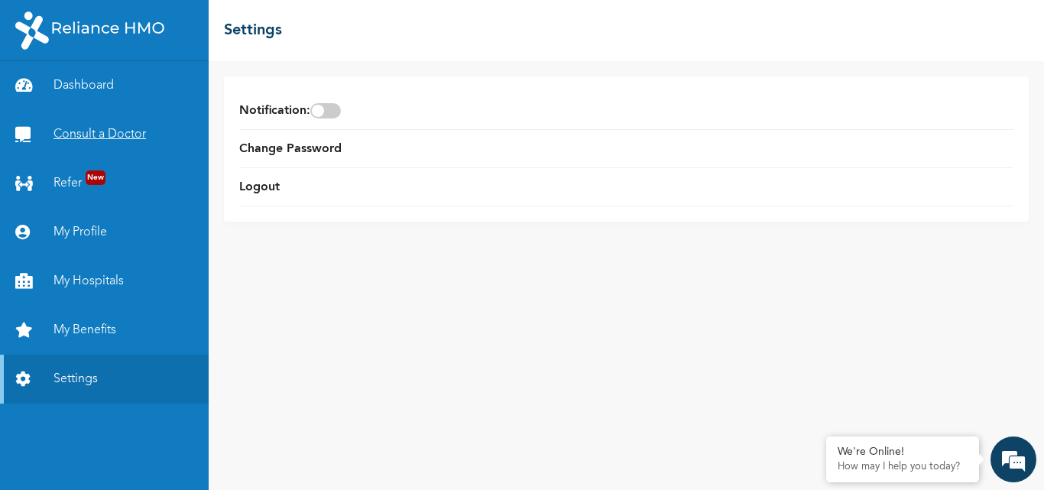
click at [108, 130] on link "Consult a Doctor" at bounding box center [104, 134] width 209 height 49
